Goal: Navigation & Orientation: Find specific page/section

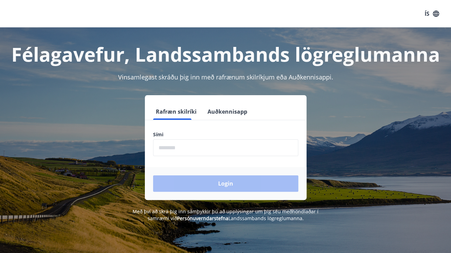
click at [189, 150] on input "phone" at bounding box center [225, 147] width 145 height 17
type input "********"
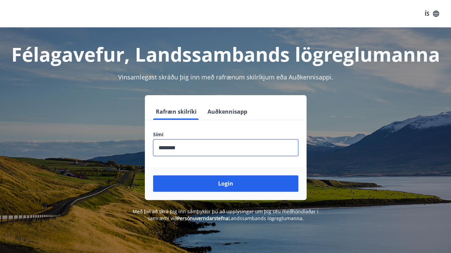
click at [197, 181] on button "Login" at bounding box center [225, 183] width 145 height 16
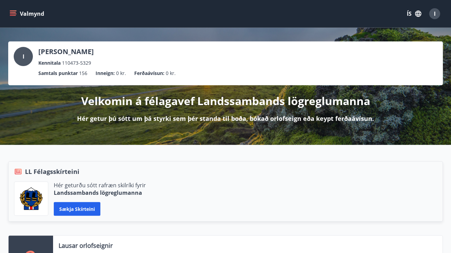
click at [25, 58] on div "I" at bounding box center [23, 56] width 19 height 19
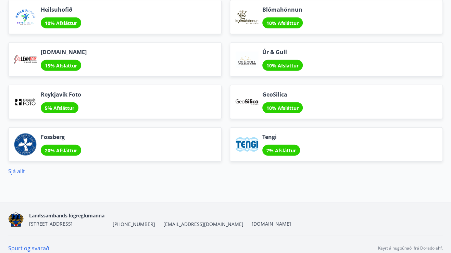
scroll to position [888, 0]
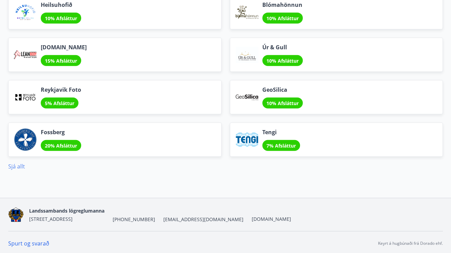
click at [22, 164] on link "Sjá allt" at bounding box center [16, 167] width 17 height 8
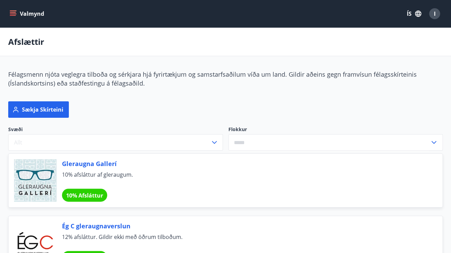
click at [14, 15] on icon "menu" at bounding box center [13, 13] width 7 height 7
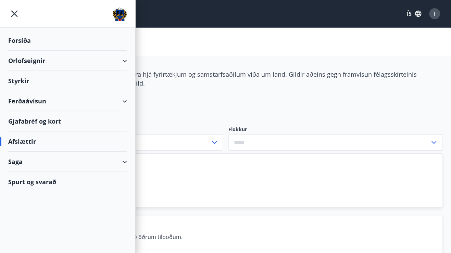
click at [111, 102] on div "Ferðaávísun" at bounding box center [67, 101] width 119 height 20
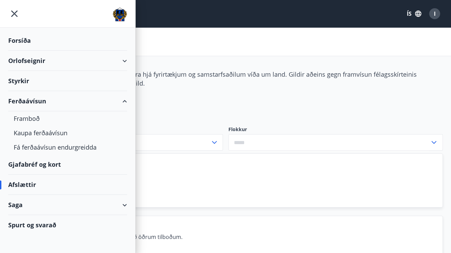
click at [44, 165] on div "Gjafabréf og kort" at bounding box center [67, 164] width 119 height 20
